Goal: Task Accomplishment & Management: Manage account settings

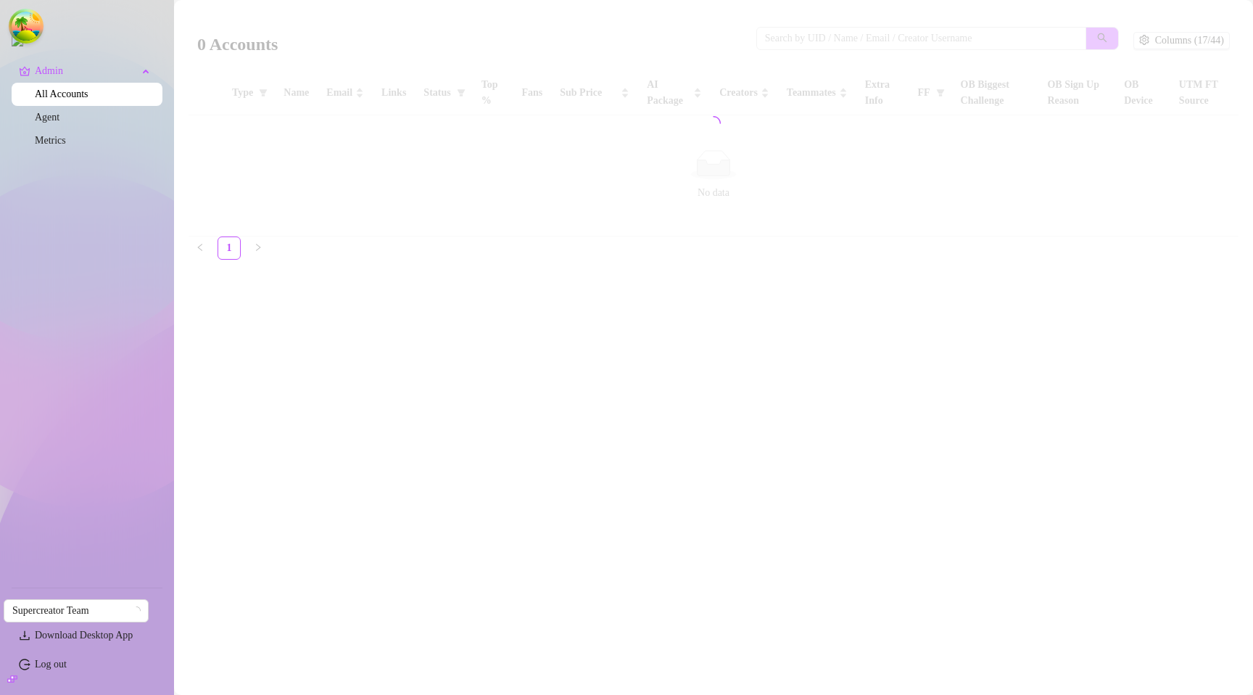
click at [467, 272] on main "0 Accounts Columns (17/44) Type Name Email Links Status Top % Fans Sub Price AI…" at bounding box center [713, 347] width 1079 height 695
click at [544, 261] on main "0 Accounts Columns (17/44) Type Name Email Links Status Top % Fans Sub Price AI…" at bounding box center [713, 347] width 1079 height 695
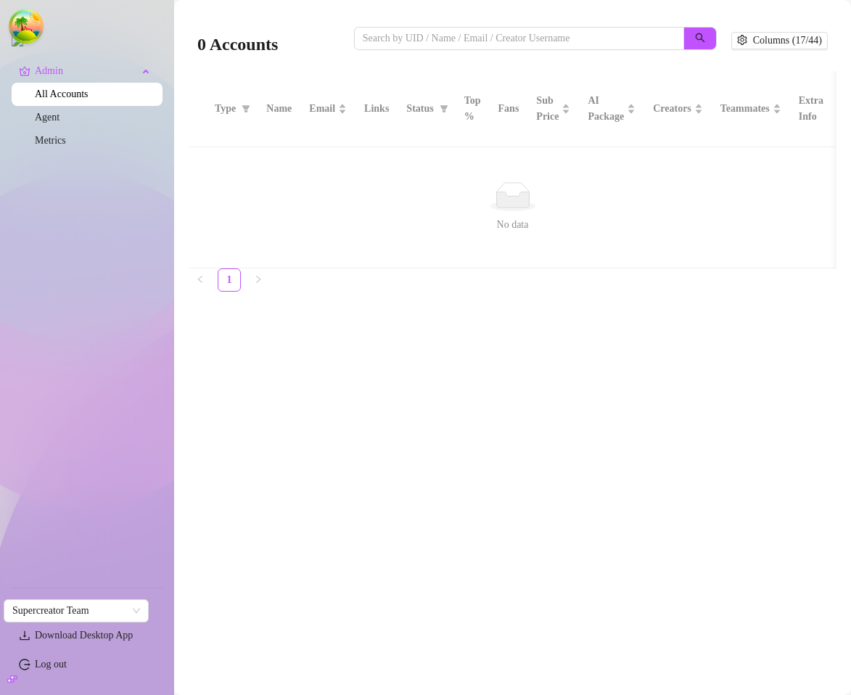
click at [706, 371] on main "0 Accounts Columns (17/44) Type Name Email Links Status Top % Fans Sub Price AI…" at bounding box center [512, 347] width 677 height 695
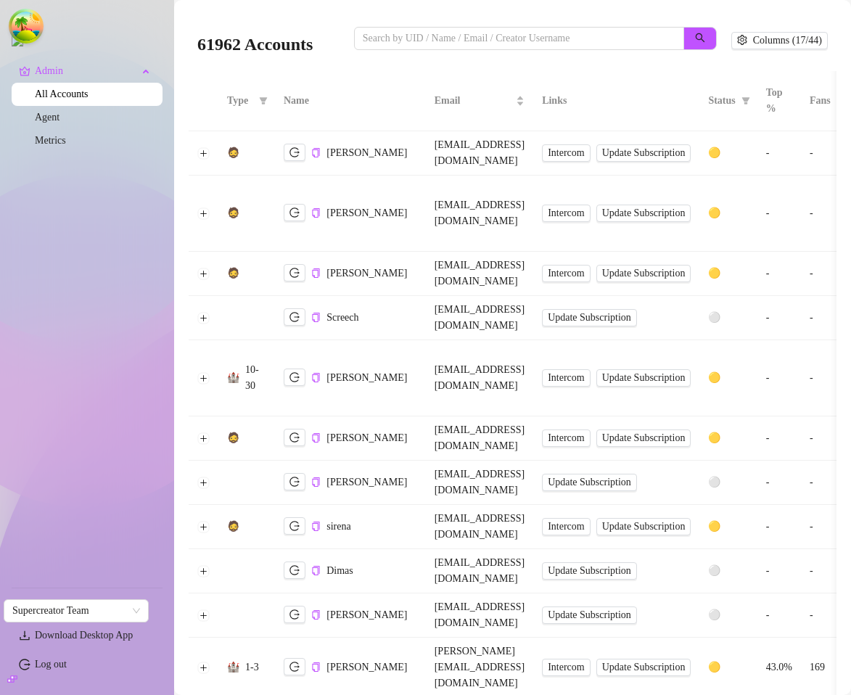
click at [549, 68] on div "61962 Accounts Columns (17/44)" at bounding box center [513, 40] width 648 height 61
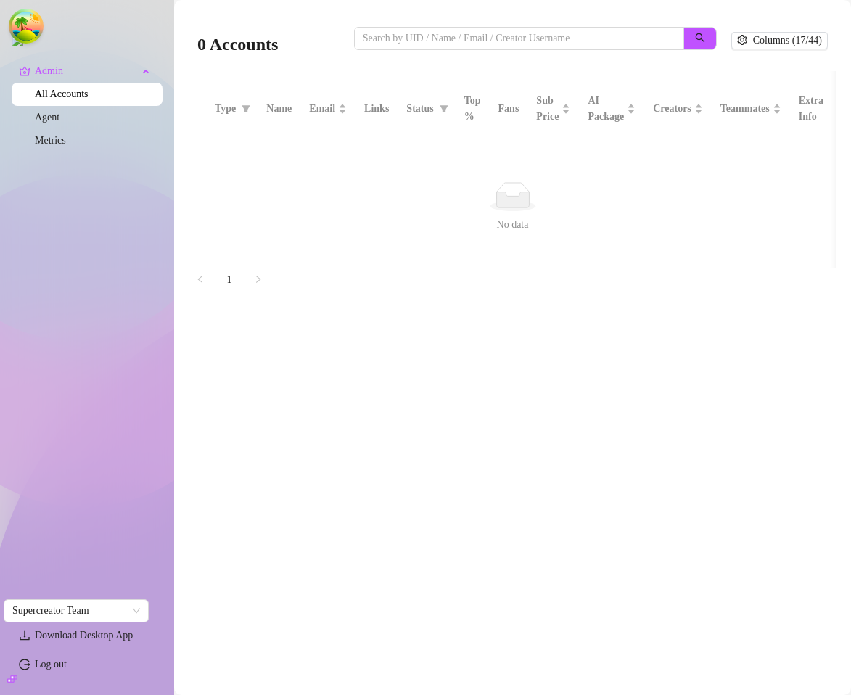
click at [532, 363] on main "0 Accounts Columns (17/44) Type Name Email Links Status Top % Fans Sub Price AI…" at bounding box center [512, 347] width 677 height 695
click at [479, 458] on main "0 Accounts Columns (17/44) Type Name Email Links Status Top % Fans Sub Price AI…" at bounding box center [512, 347] width 677 height 695
click at [759, 490] on main "0 Accounts Columns (17/44) Type Name Email Links Status Top % Fans Sub Price AI…" at bounding box center [512, 347] width 677 height 695
click at [675, 434] on main "0 Accounts Columns (17/44) Type Name Email Links Status Top % Fans Sub Price AI…" at bounding box center [512, 347] width 677 height 695
click at [429, 386] on main "0 Accounts Columns (17/44) Type Name Email Links Status Top % Fans Sub Price AI…" at bounding box center [512, 347] width 677 height 695
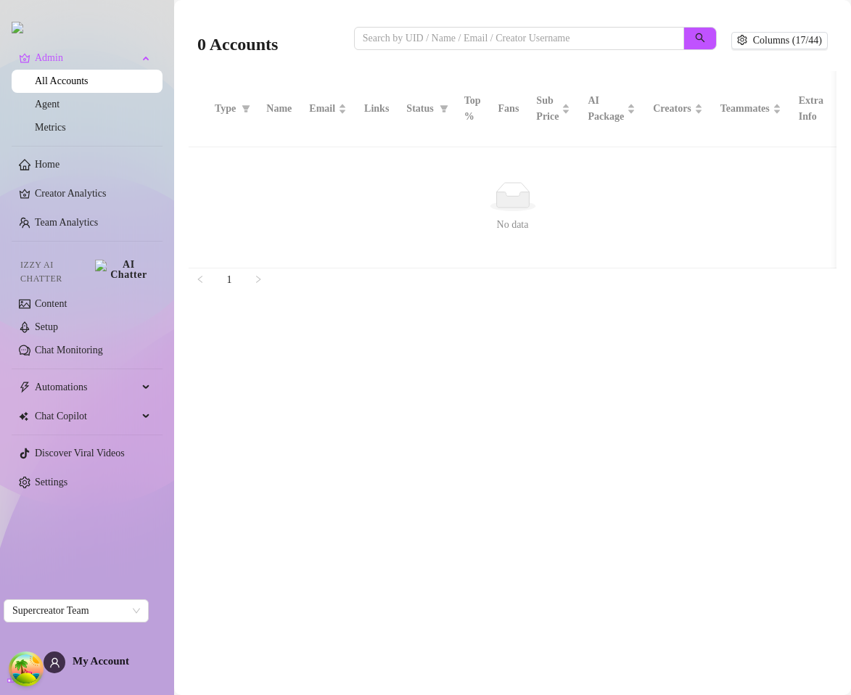
click at [456, 386] on main "0 Accounts Columns (17/44) Type Name Email Links Status Top % Fans Sub Price AI…" at bounding box center [512, 347] width 677 height 695
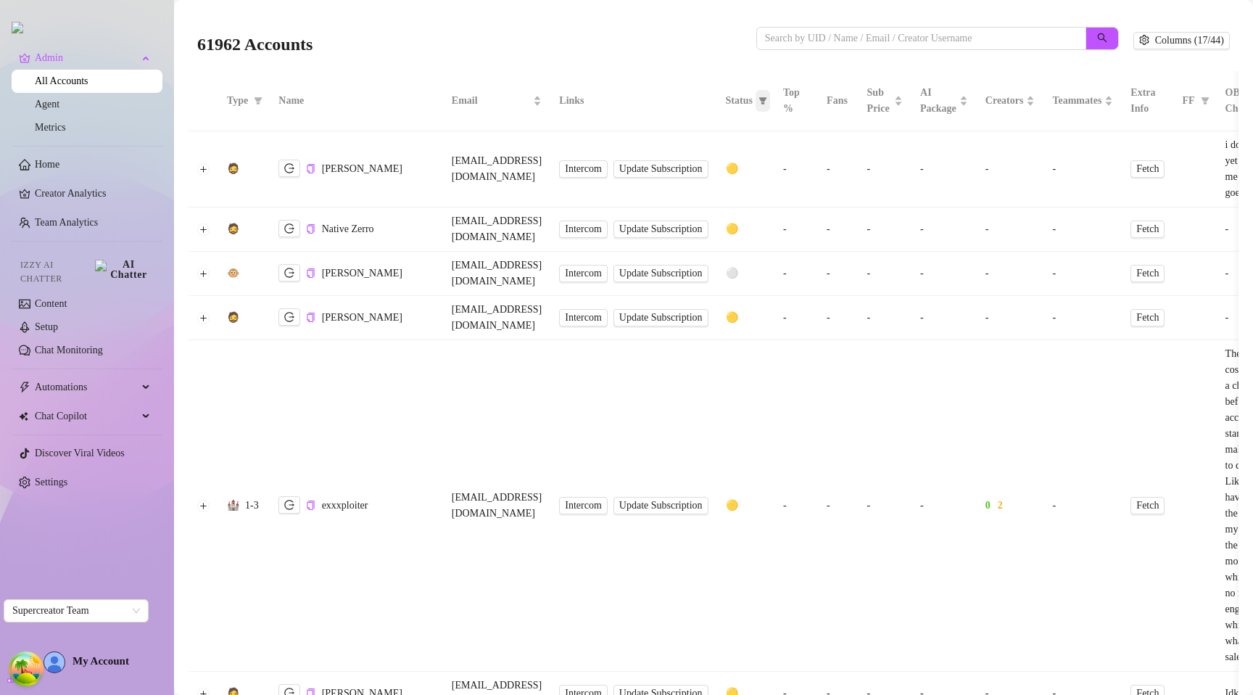
click at [767, 102] on icon "filter" at bounding box center [763, 100] width 9 height 9
click at [828, 176] on span "🟢 Active" at bounding box center [824, 175] width 47 height 11
checkbox input "true"
click at [870, 249] on span "OK" at bounding box center [864, 251] width 15 height 12
click at [770, 100] on span at bounding box center [763, 101] width 15 height 22
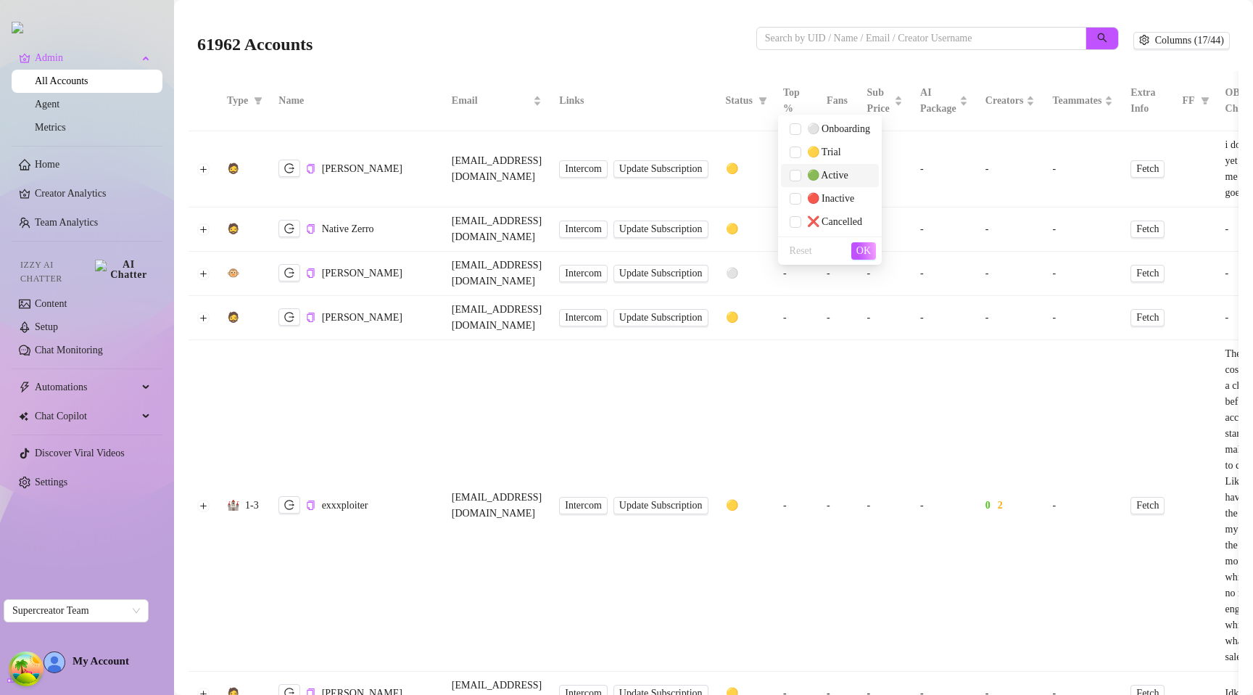
click at [832, 173] on span "🟢 Active" at bounding box center [824, 175] width 47 height 11
checkbox input "true"
click at [867, 253] on span "OK" at bounding box center [864, 251] width 15 height 12
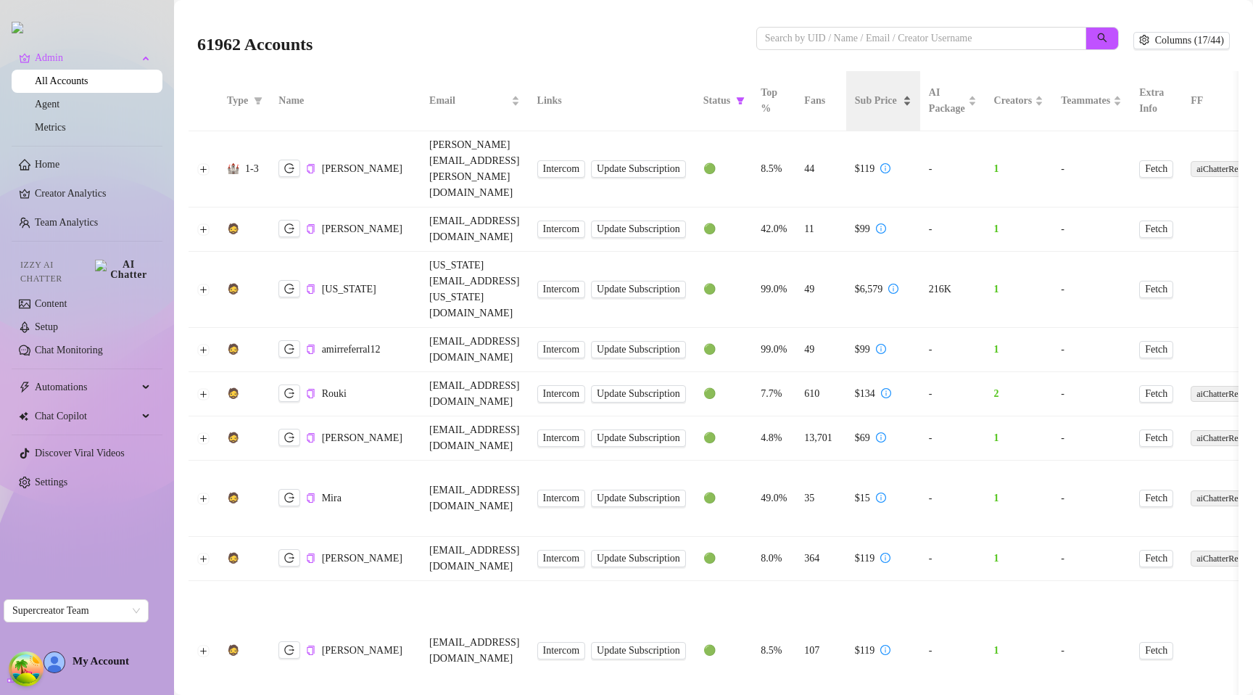
click at [900, 98] on span "Sub Price" at bounding box center [877, 101] width 45 height 16
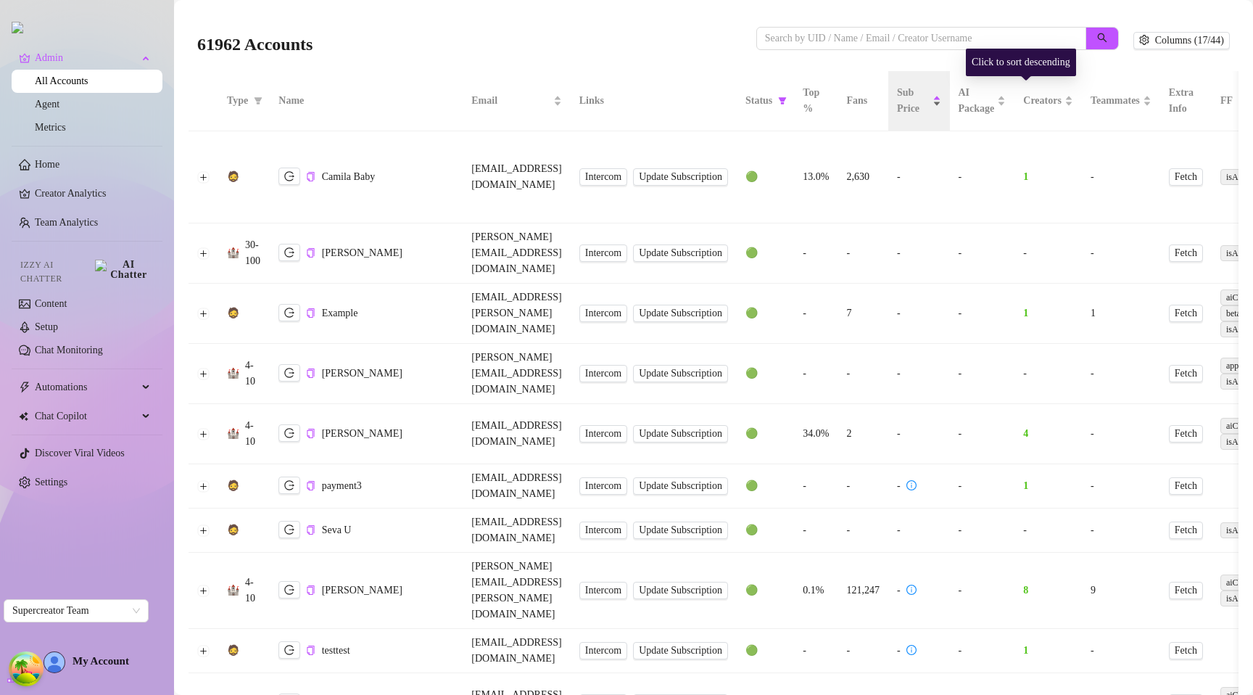
click at [930, 106] on span "Sub Price" at bounding box center [913, 101] width 33 height 32
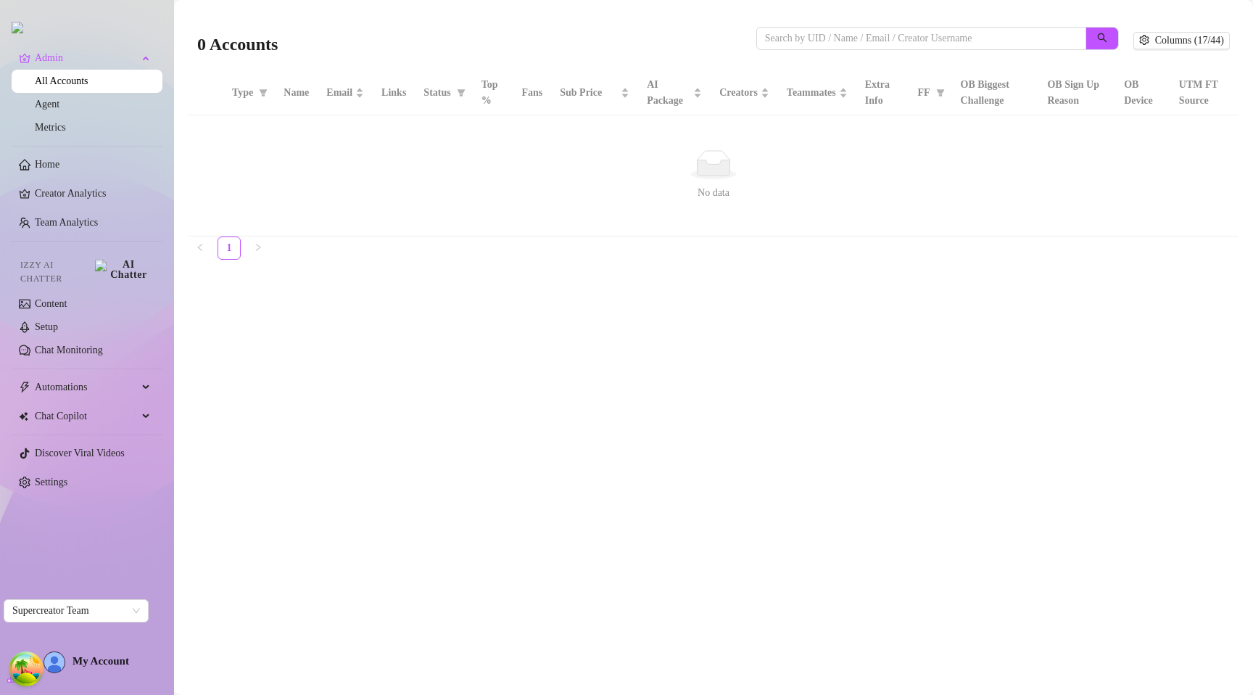
click at [575, 331] on main "0 Accounts Columns (17/44) Type Name Email Links Status Top % Fans Sub Price AI…" at bounding box center [713, 347] width 1079 height 695
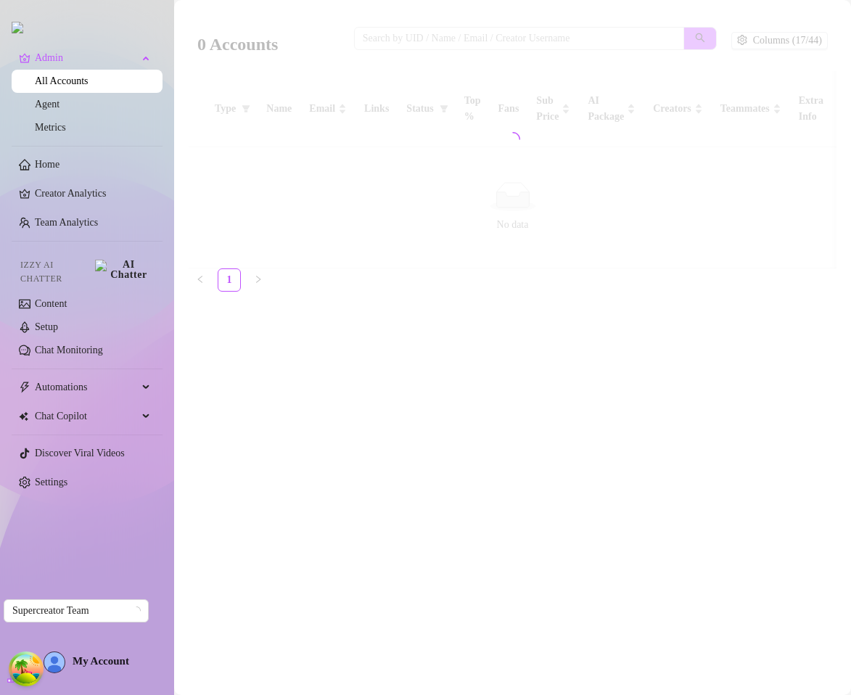
click at [643, 347] on main "0 Accounts Columns (17/44) Type Name Email Links Status Top % Fans Sub Price AI…" at bounding box center [512, 347] width 677 height 695
click at [706, 619] on main "0 Accounts Columns (17/44) Type Name Email Links Status Top % Fans Sub Price AI…" at bounding box center [512, 347] width 677 height 695
click at [750, 337] on main "0 Accounts Columns (17/44) Type Name Email Links Status Top % Fans Sub Price AI…" at bounding box center [512, 347] width 677 height 695
click at [722, 574] on main "0 Accounts Columns (17/44) Type Name Email Links Status Top % Fans Sub Price AI…" at bounding box center [512, 347] width 677 height 695
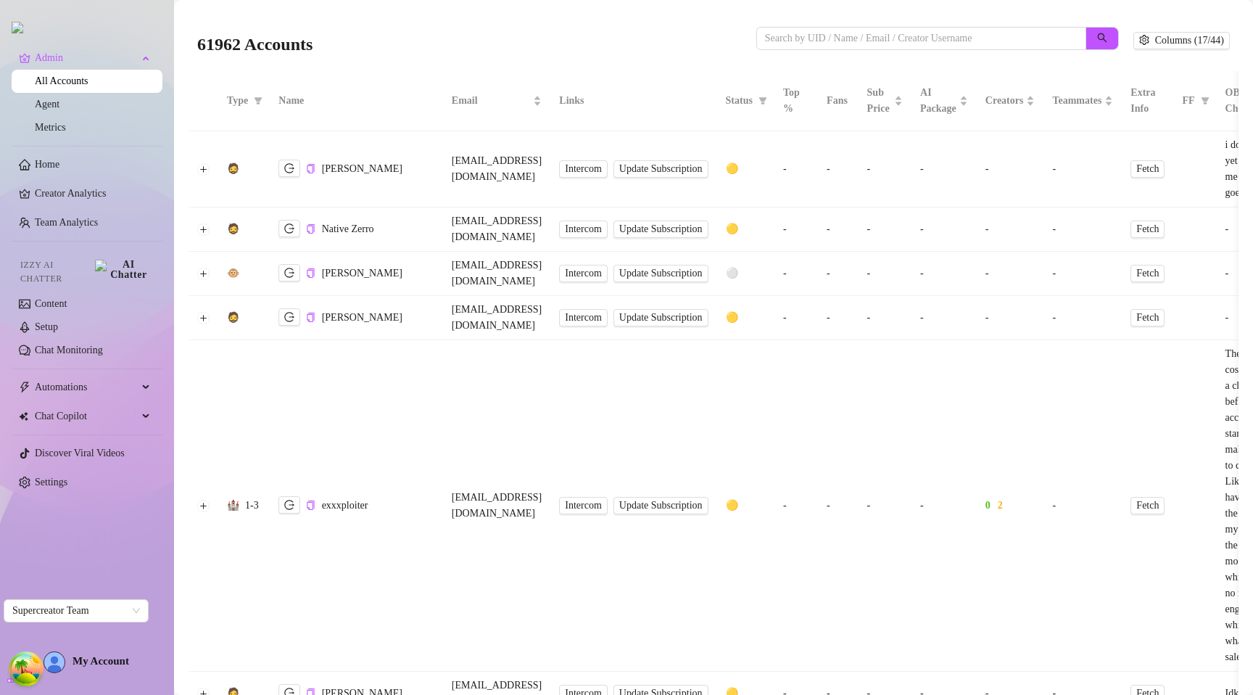
click at [492, 19] on div "61962 Accounts" at bounding box center [476, 40] width 559 height 49
click at [462, 66] on div "61962 Accounts Columns (17/44)" at bounding box center [714, 40] width 1050 height 61
click at [531, 26] on div "61962 Accounts" at bounding box center [476, 40] width 559 height 49
